Goal: Understand process/instructions: Learn how to perform a task or action

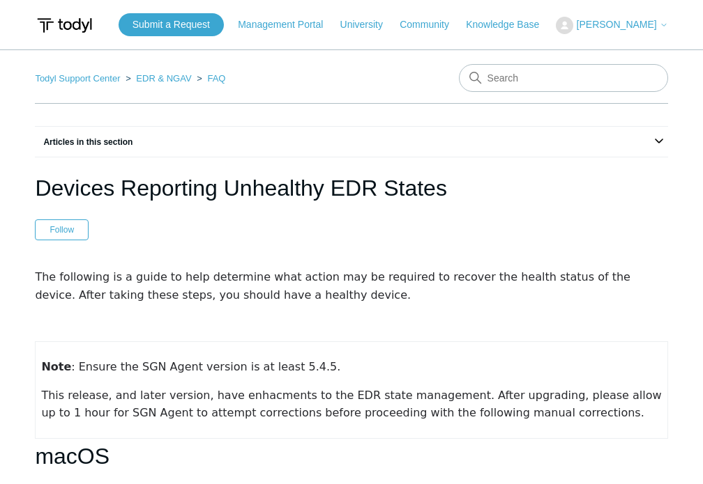
scroll to position [1951, 0]
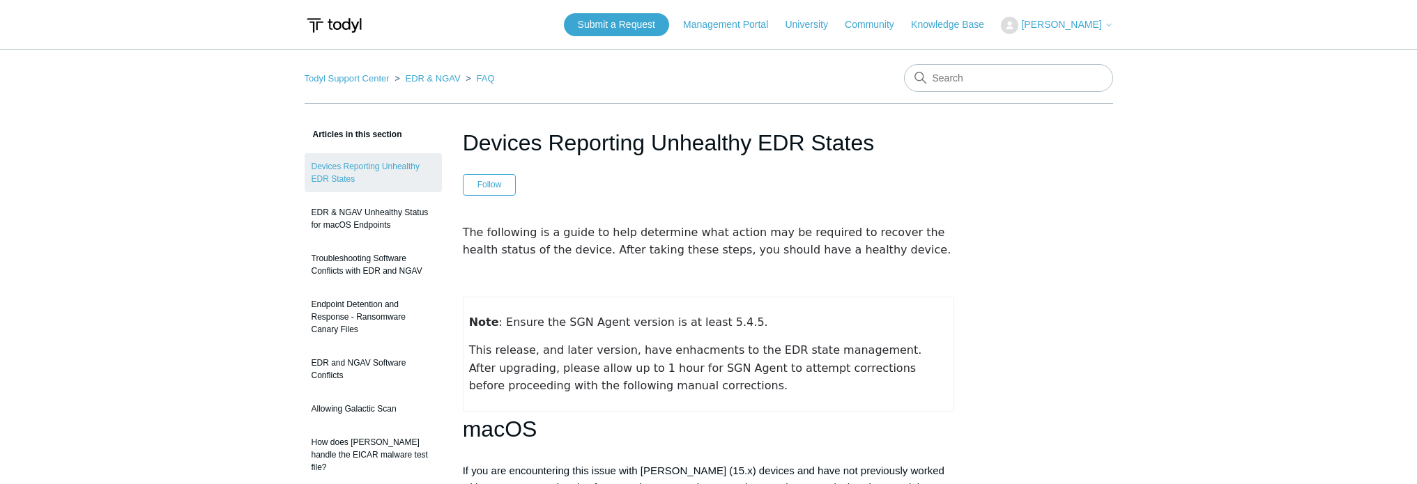
scroll to position [2091, 0]
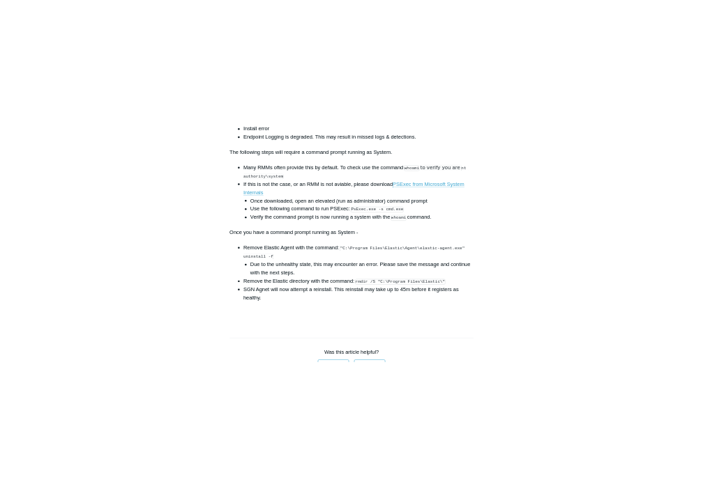
scroll to position [2138, 0]
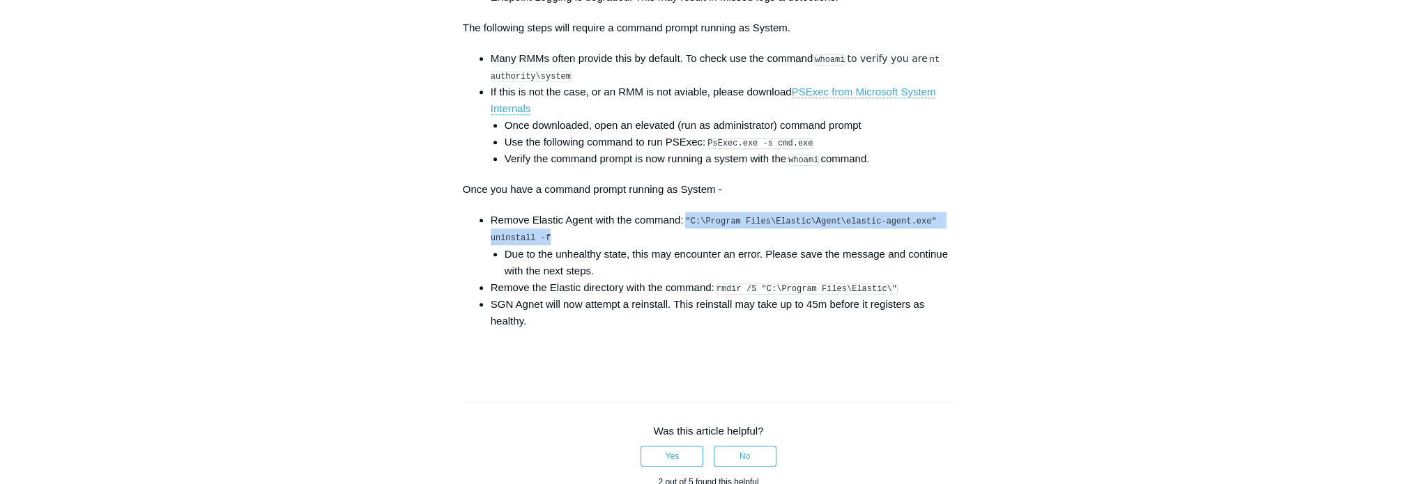
drag, startPoint x: 689, startPoint y: 229, endPoint x: 552, endPoint y: 247, distance: 137.8
click at [544, 244] on code ""C:\Program Files\Elastic\Agent\elastic-agent.exe" uninstall -f" at bounding box center [716, 230] width 451 height 28
copy code ""C:\Program Files\Elastic\Agent\elastic-agent.exe" uninstall -f"
